Goal: Information Seeking & Learning: Learn about a topic

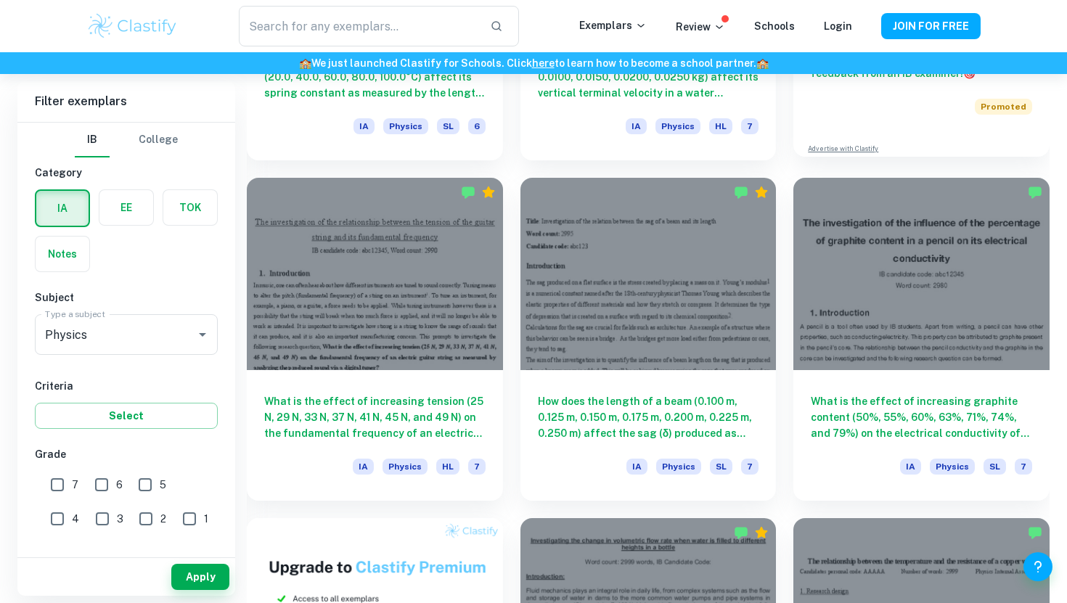
scroll to position [652, 0]
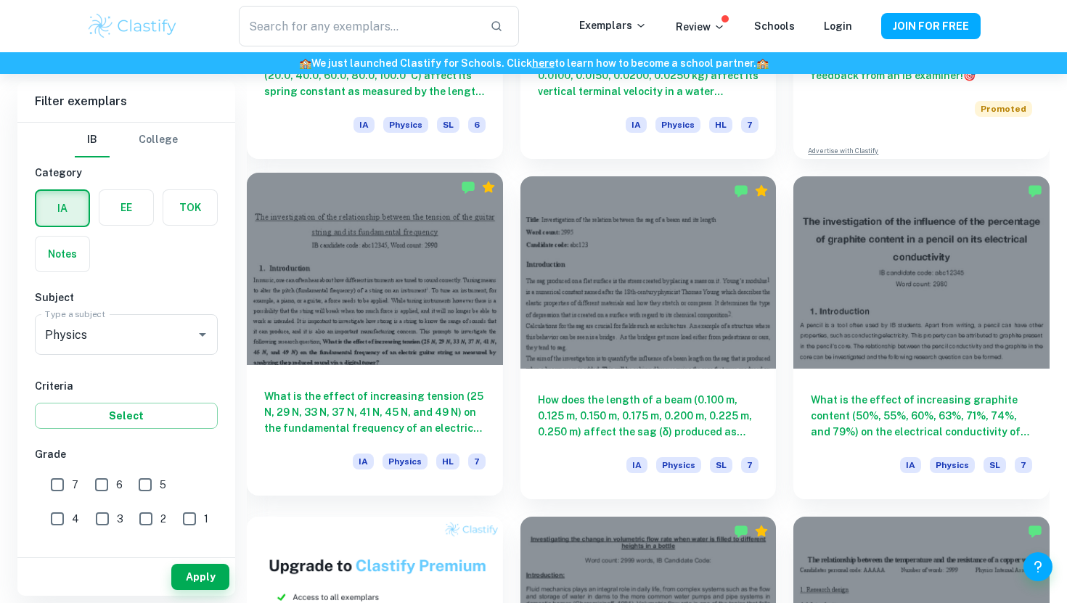
click at [403, 290] on div at bounding box center [375, 269] width 256 height 192
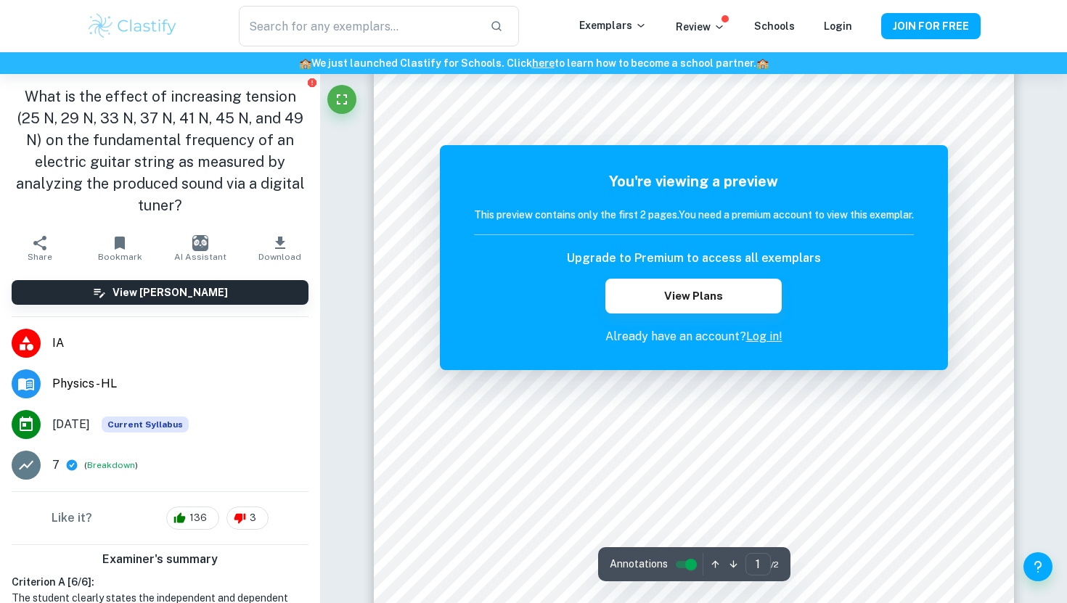
scroll to position [59, 0]
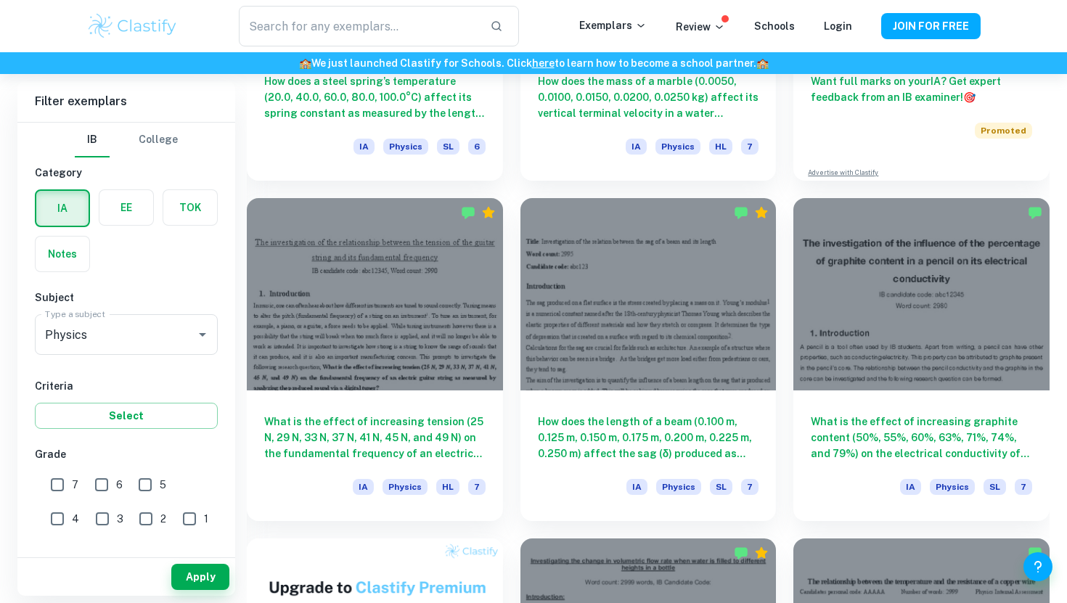
scroll to position [638, 0]
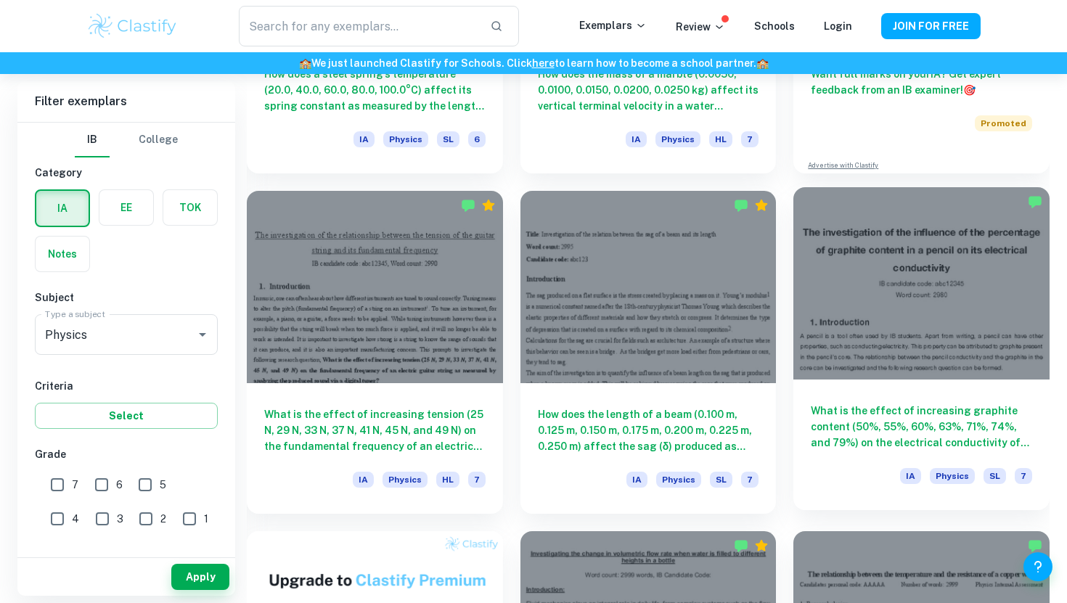
click at [934, 300] on div at bounding box center [921, 283] width 256 height 192
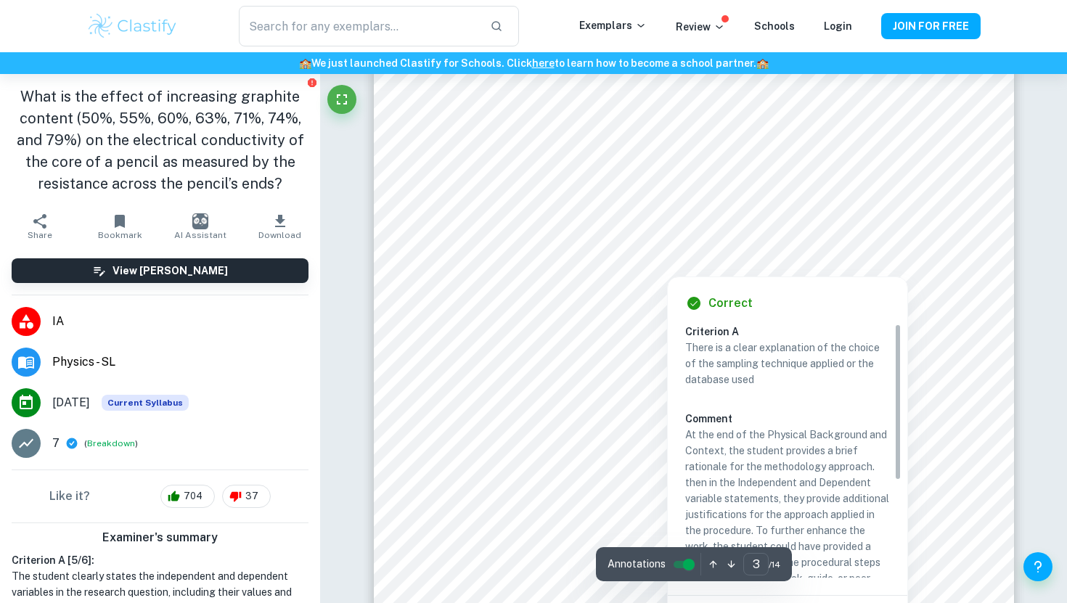
scroll to position [2309, 0]
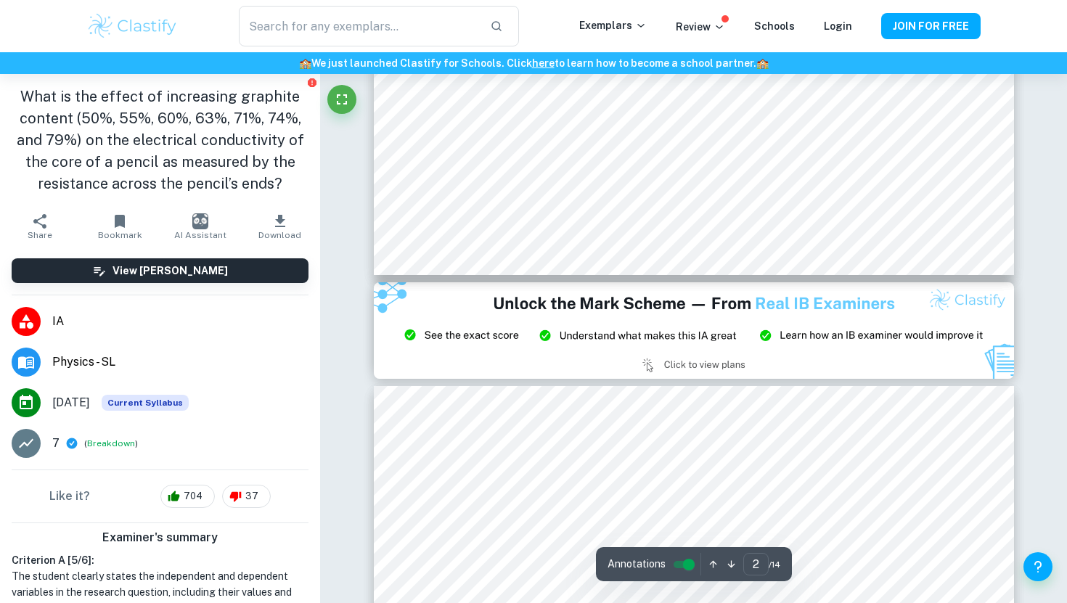
type input "3"
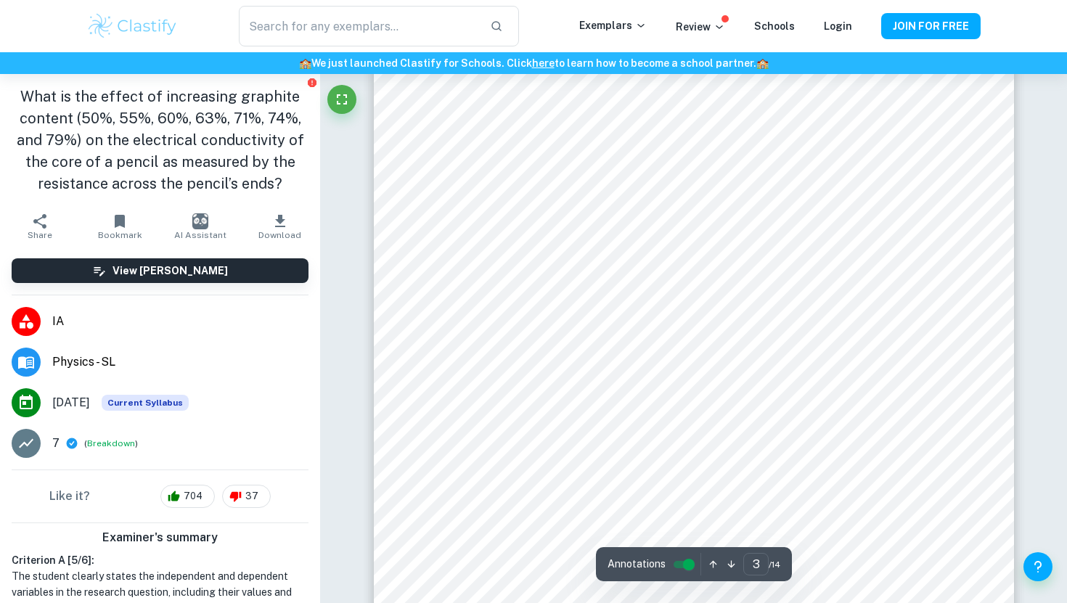
scroll to position [2158, 0]
